Goal: Task Accomplishment & Management: Manage account settings

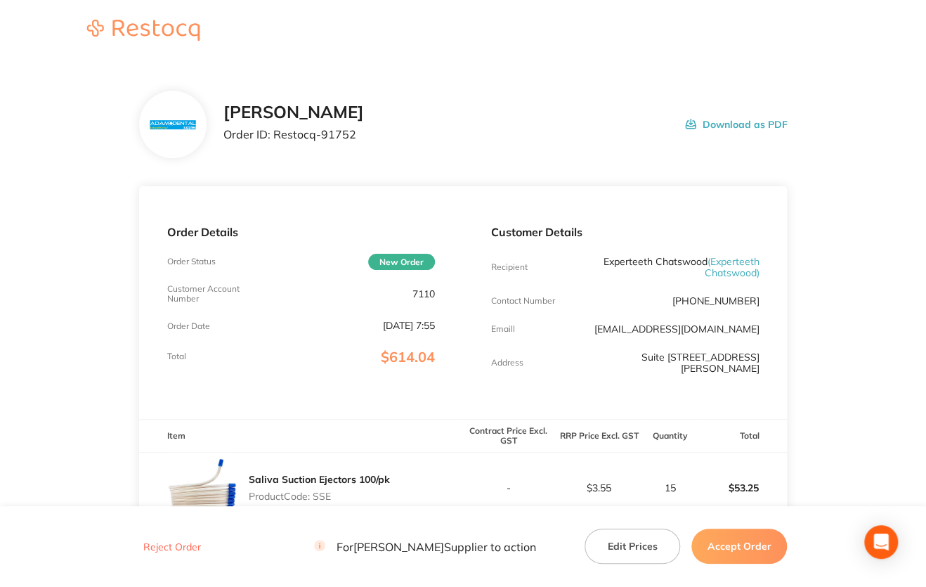
click at [419, 297] on p "7110" at bounding box center [424, 293] width 22 height 11
click at [419, 295] on p "7110" at bounding box center [424, 293] width 22 height 11
click at [434, 295] on p "7110" at bounding box center [424, 293] width 22 height 11
click at [432, 295] on p "7110" at bounding box center [424, 293] width 22 height 11
click at [411, 292] on div "Customer Account Number 7110" at bounding box center [301, 294] width 268 height 20
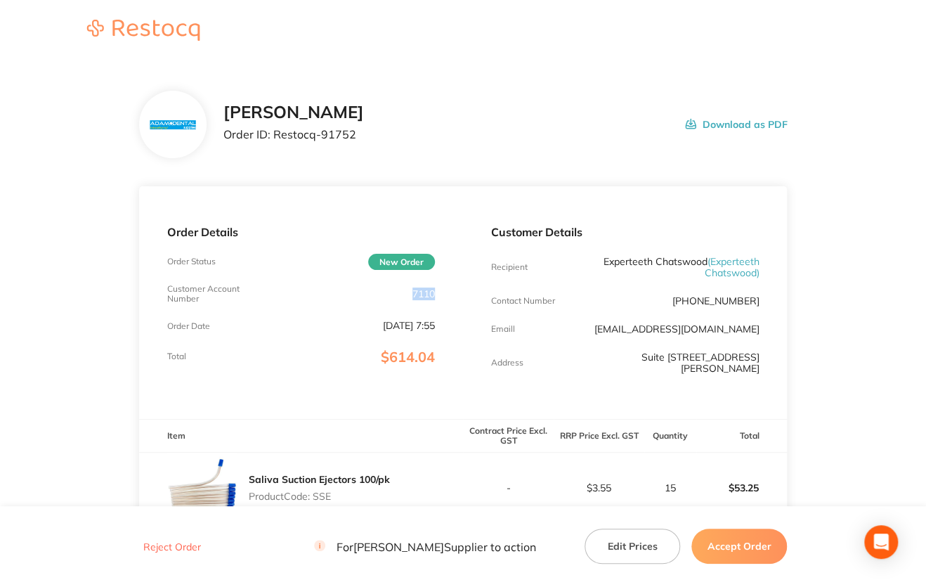
click at [411, 292] on div "Customer Account Number 7110" at bounding box center [301, 294] width 268 height 20
copy p "7110"
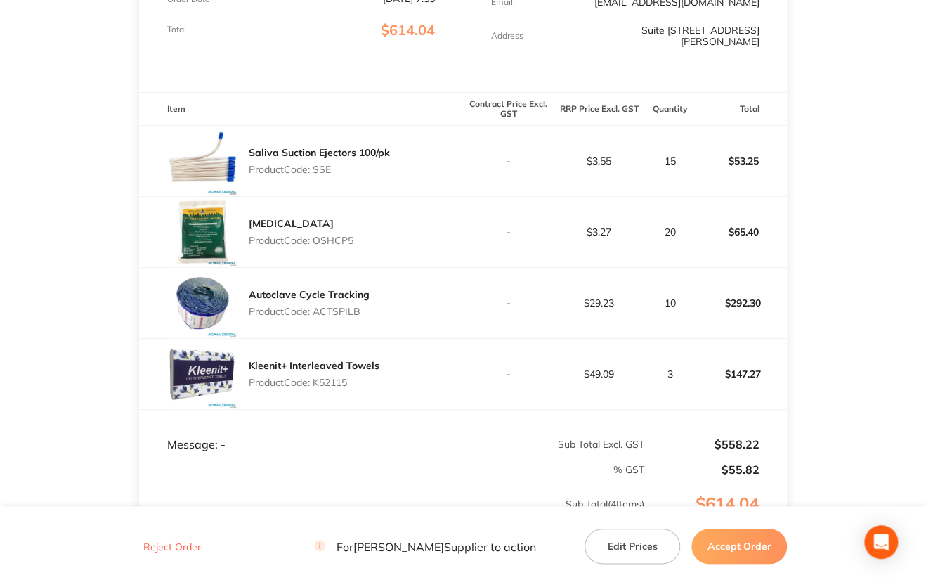
scroll to position [351, 0]
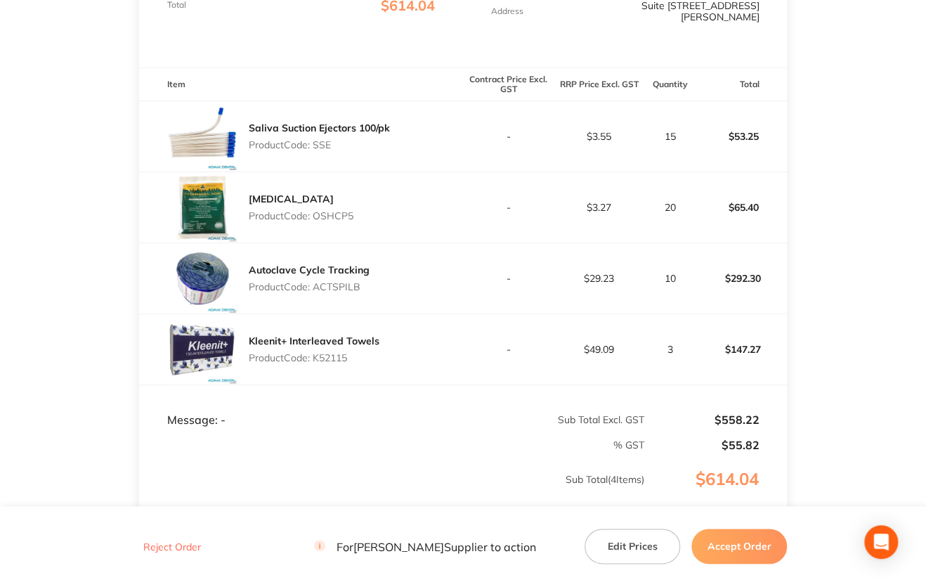
click at [327, 143] on p "Product Code: SSE" at bounding box center [319, 144] width 141 height 11
copy p "SSE"
click at [319, 216] on p "Product Code: OSHCP5" at bounding box center [301, 215] width 105 height 11
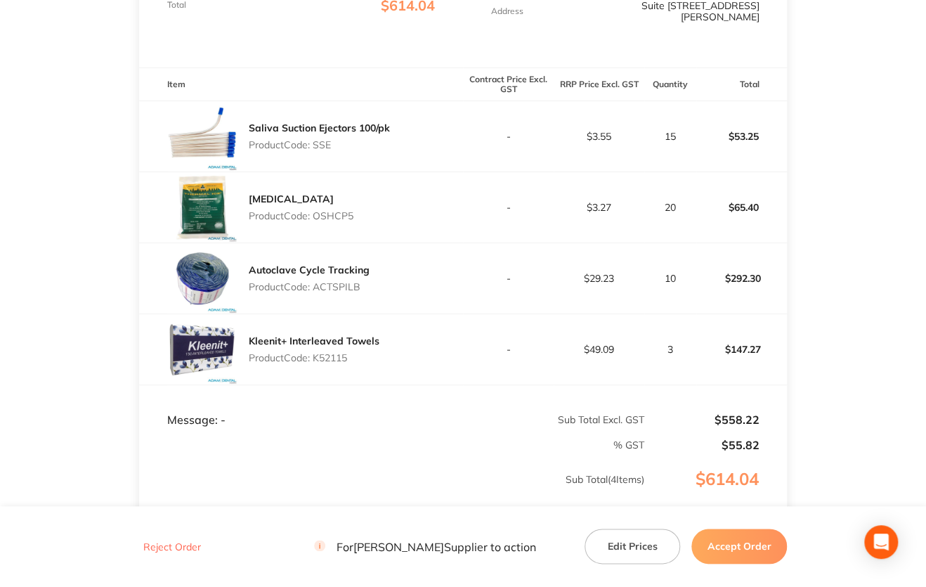
copy p "OSHCP5"
click at [344, 287] on p "Product Code: ACTSPILB" at bounding box center [309, 286] width 121 height 11
copy p "ACTSPILB"
click at [328, 357] on p "Product Code: K52115" at bounding box center [314, 357] width 131 height 11
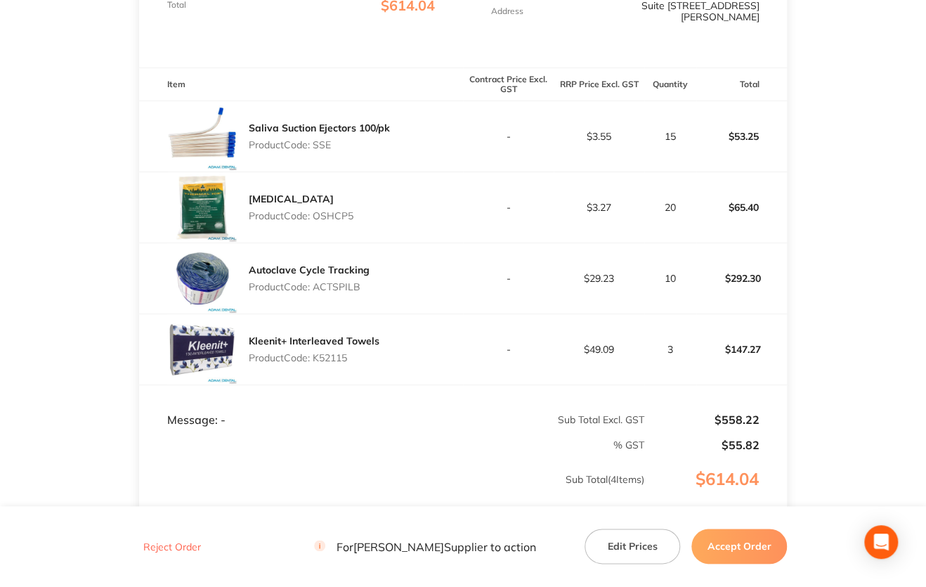
click at [328, 357] on p "Product Code: K52115" at bounding box center [314, 357] width 131 height 11
copy p "K52115"
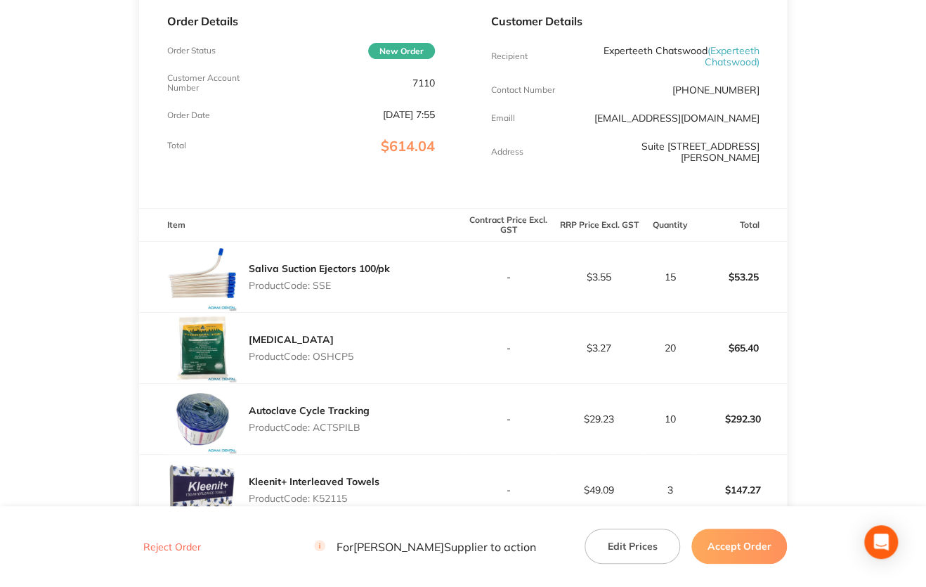
click at [422, 81] on p "7110" at bounding box center [424, 82] width 22 height 11
copy p "7110"
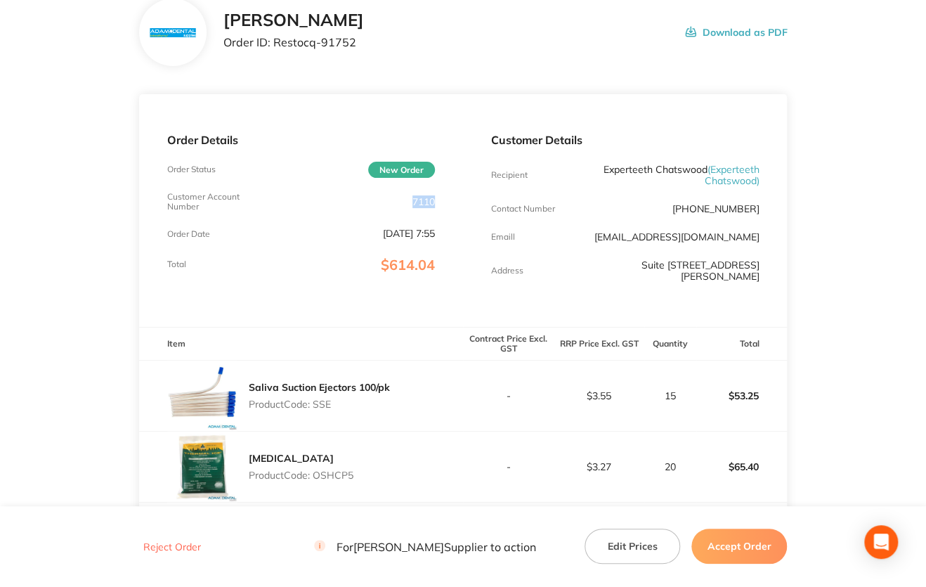
scroll to position [70, 0]
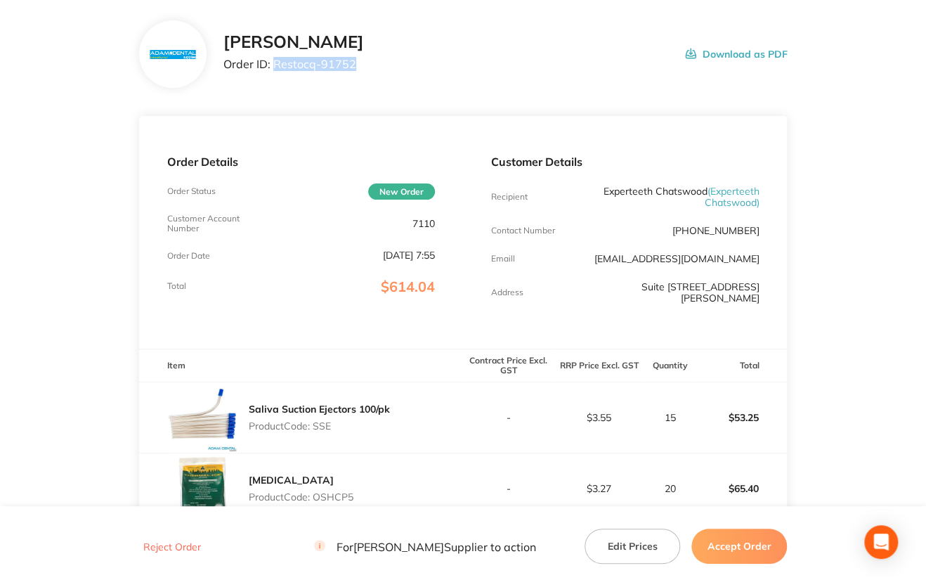
drag, startPoint x: 274, startPoint y: 62, endPoint x: 377, endPoint y: 70, distance: 103.6
click at [377, 70] on div "[PERSON_NAME] Order ID: Restocq- 91752 Download as PDF" at bounding box center [506, 54] width 564 height 44
copy p "Restocq- 91752"
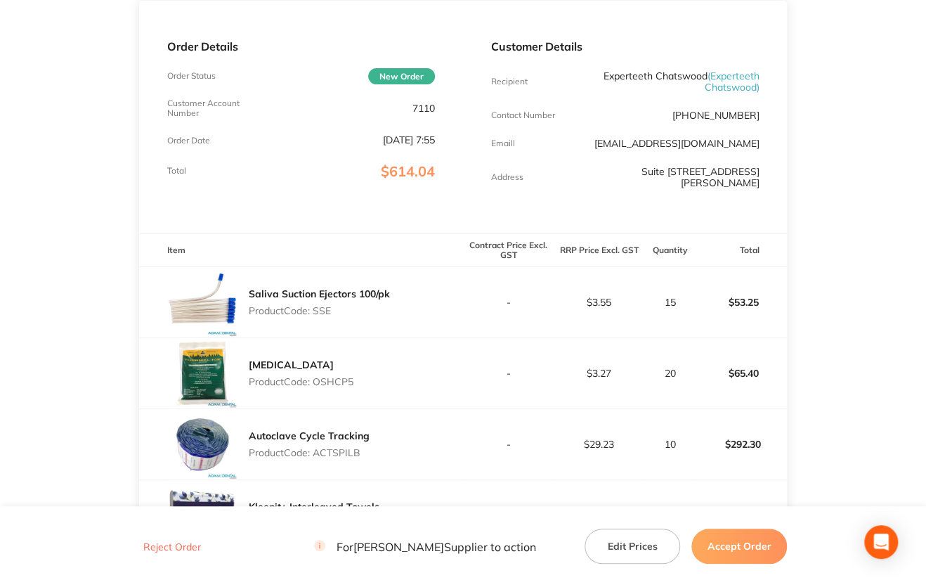
scroll to position [211, 0]
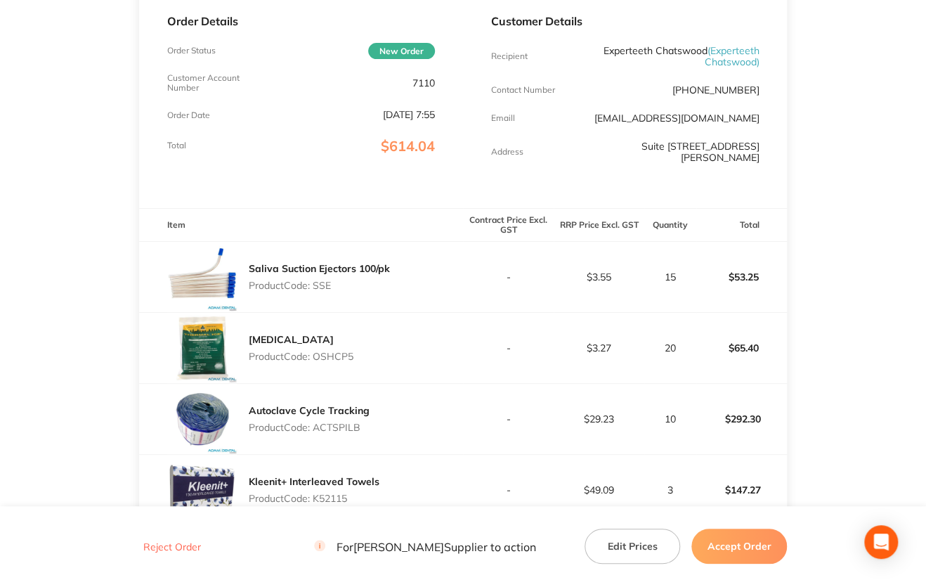
click at [323, 281] on p "Product Code: SSE" at bounding box center [319, 285] width 141 height 11
copy p "SSE"
click at [349, 356] on p "Product Code: OSHCP5" at bounding box center [301, 356] width 105 height 11
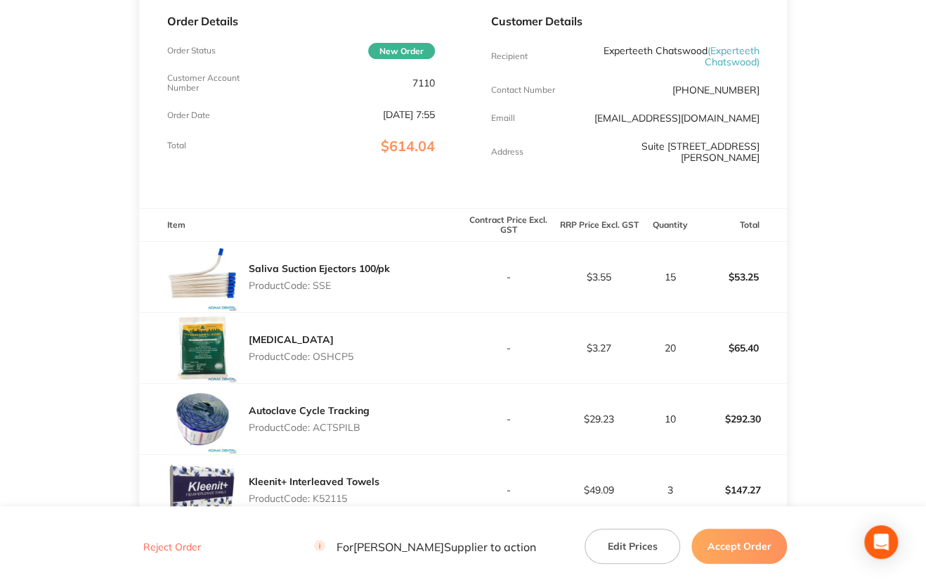
copy p "OSHCP5"
click at [344, 430] on p "Product Code: ACTSPILB" at bounding box center [309, 427] width 121 height 11
copy p "ACTSPILB"
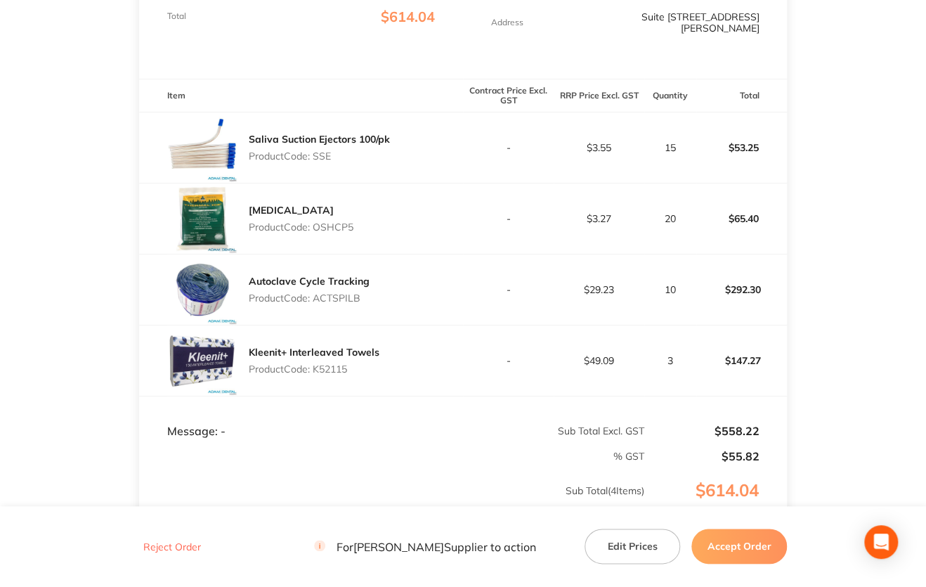
scroll to position [422, 0]
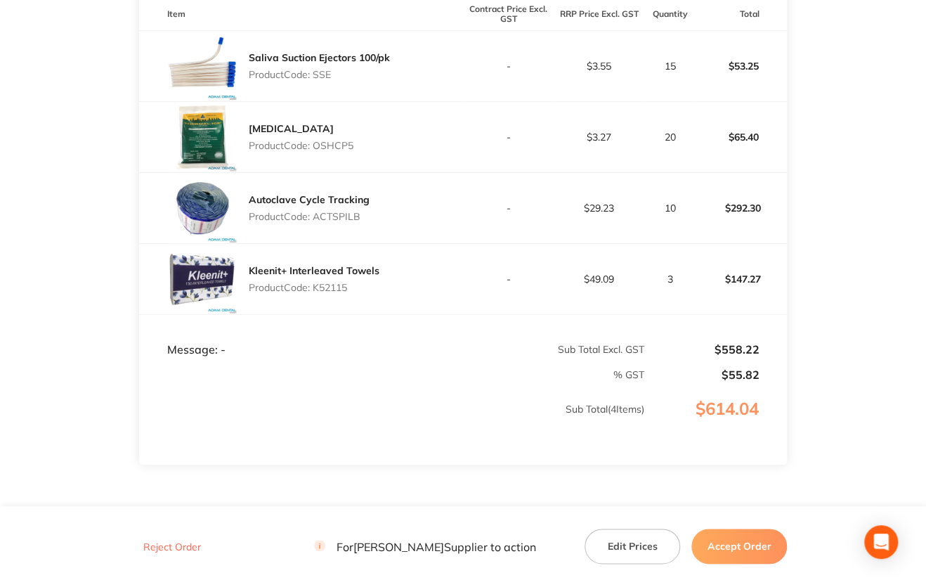
click at [326, 288] on p "Product Code: K52115" at bounding box center [314, 287] width 131 height 11
click at [756, 540] on button "Accept Order" at bounding box center [740, 546] width 96 height 35
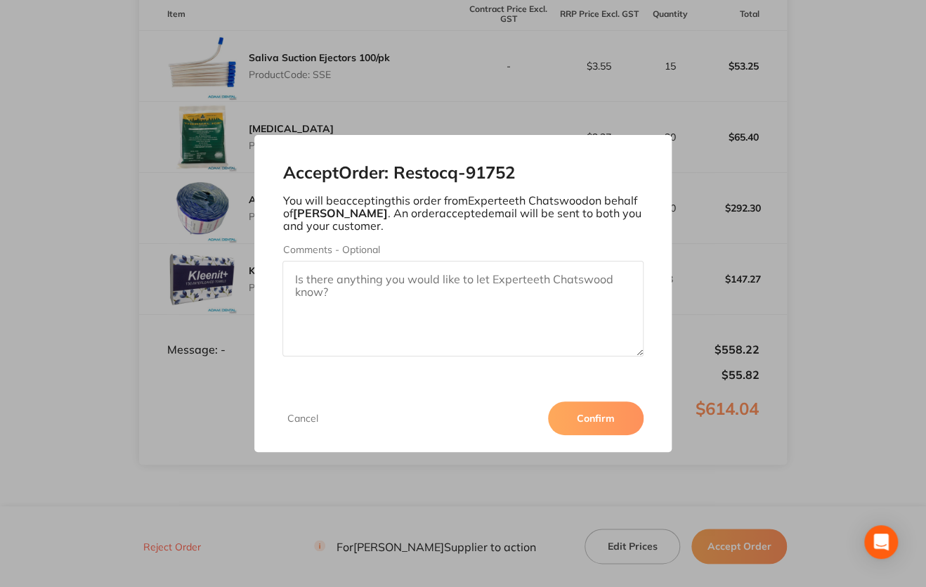
click at [598, 419] on button "Confirm" at bounding box center [596, 418] width 96 height 34
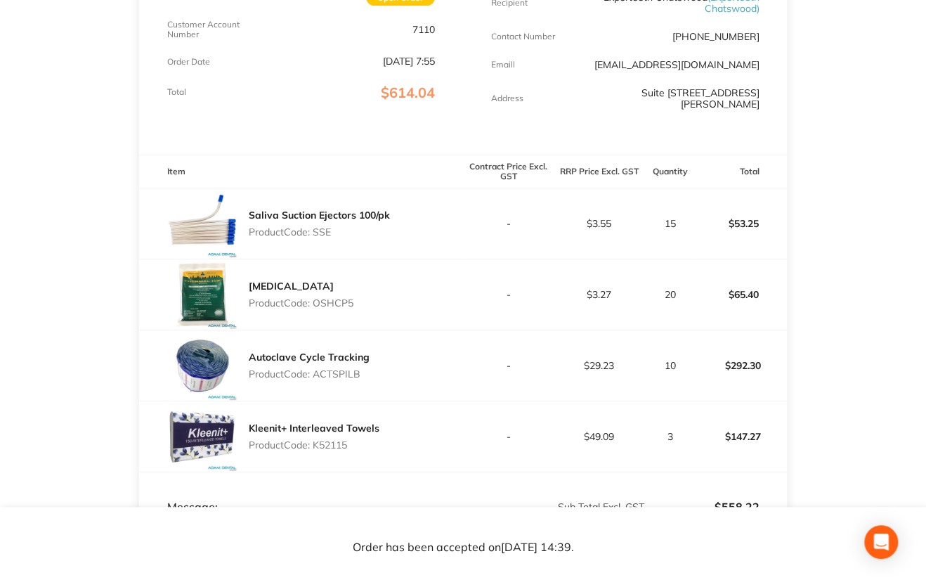
scroll to position [0, 0]
